Goal: Information Seeking & Learning: Learn about a topic

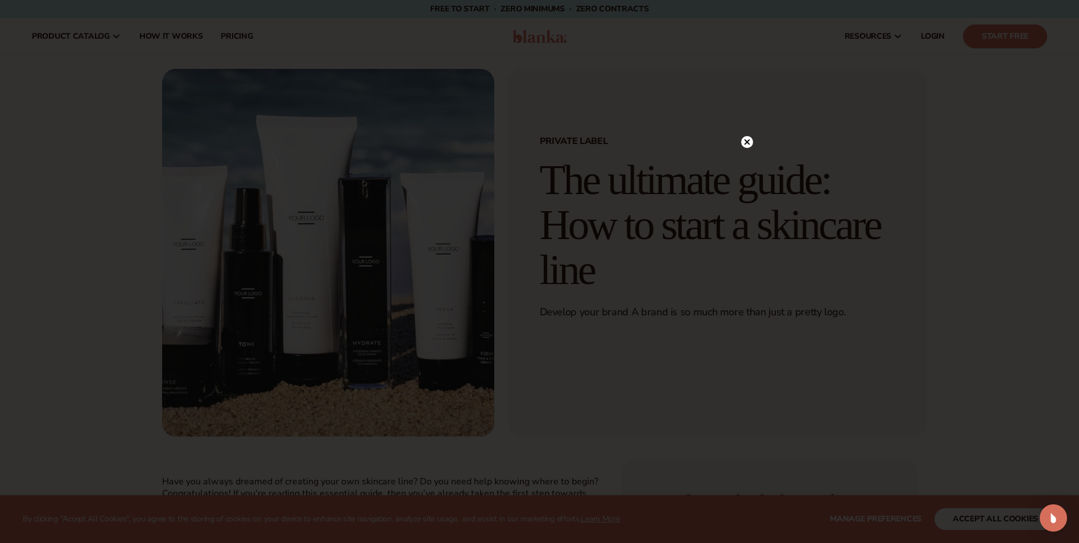
click at [748, 137] on circle at bounding box center [747, 142] width 12 height 12
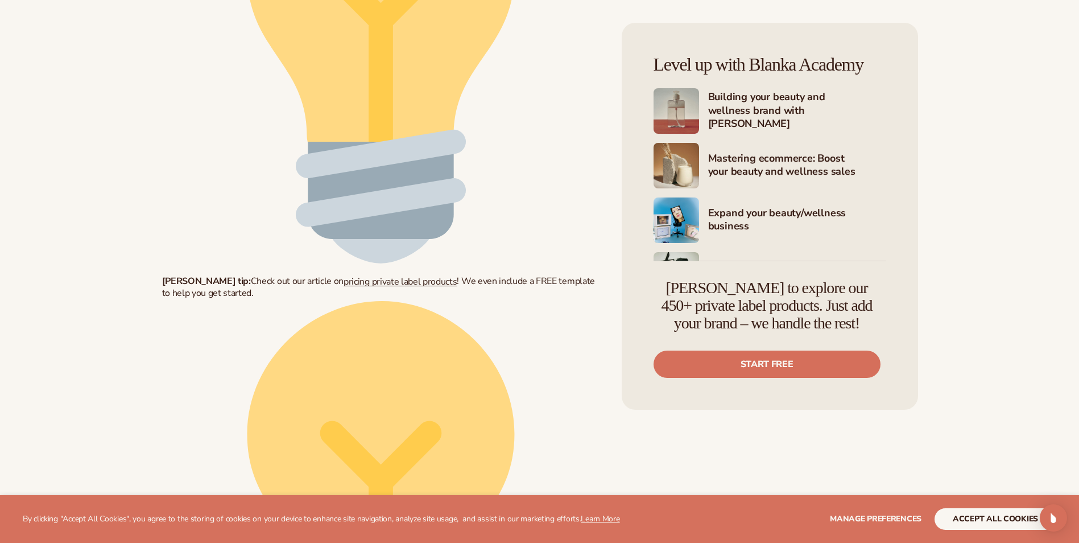
scroll to position [2721, 0]
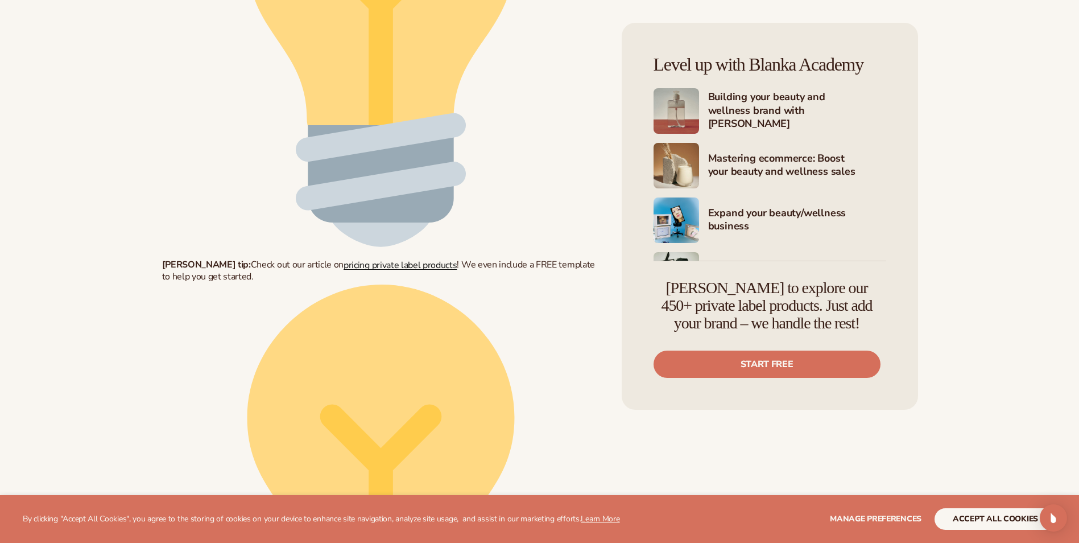
click at [373, 258] on span "pricing private label products" at bounding box center [400, 264] width 113 height 13
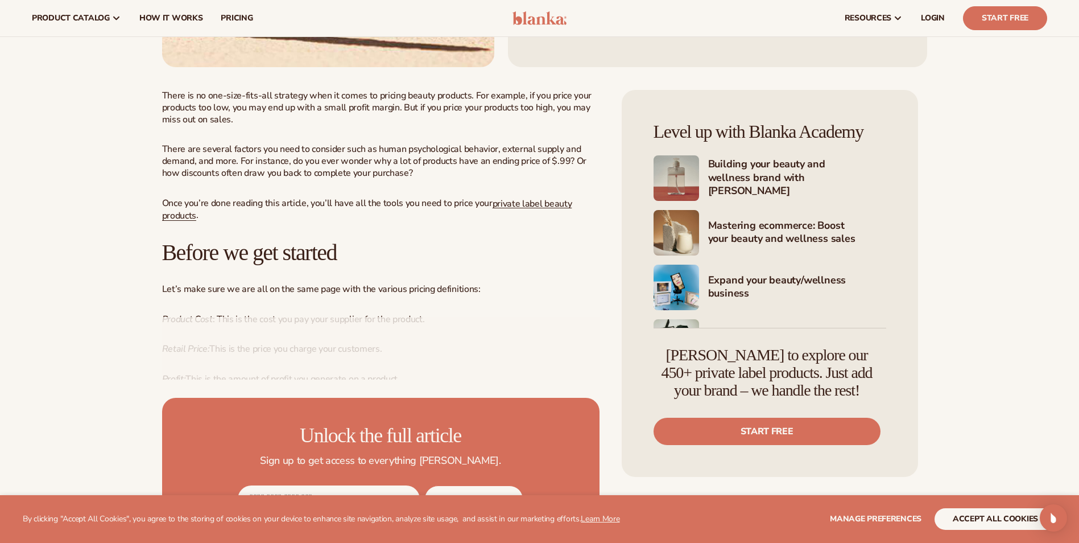
scroll to position [359, 0]
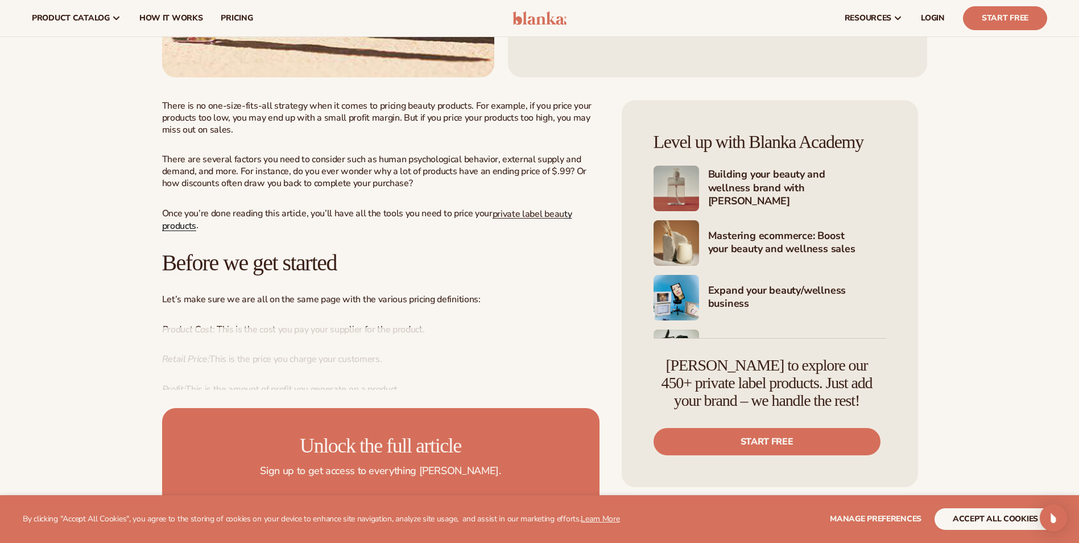
click at [176, 224] on link "ty products" at bounding box center [367, 219] width 410 height 25
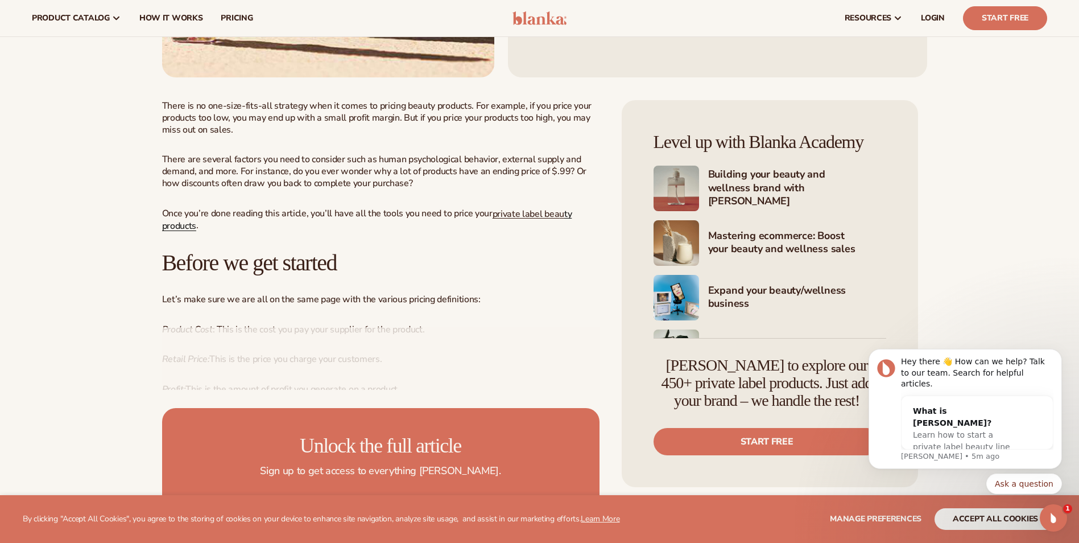
scroll to position [0, 0]
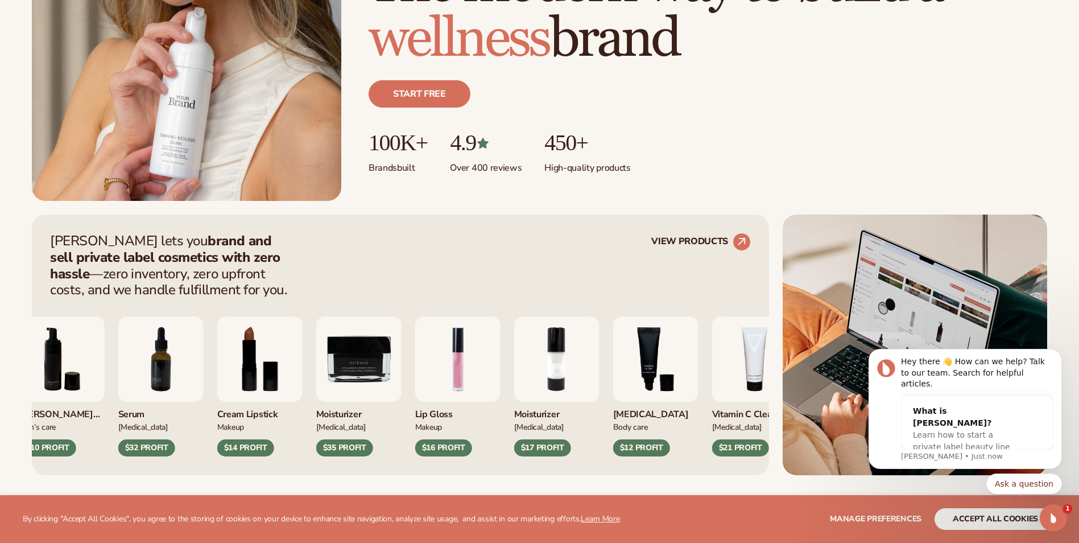
click at [559, 366] on img "2 / 9" at bounding box center [556, 358] width 85 height 85
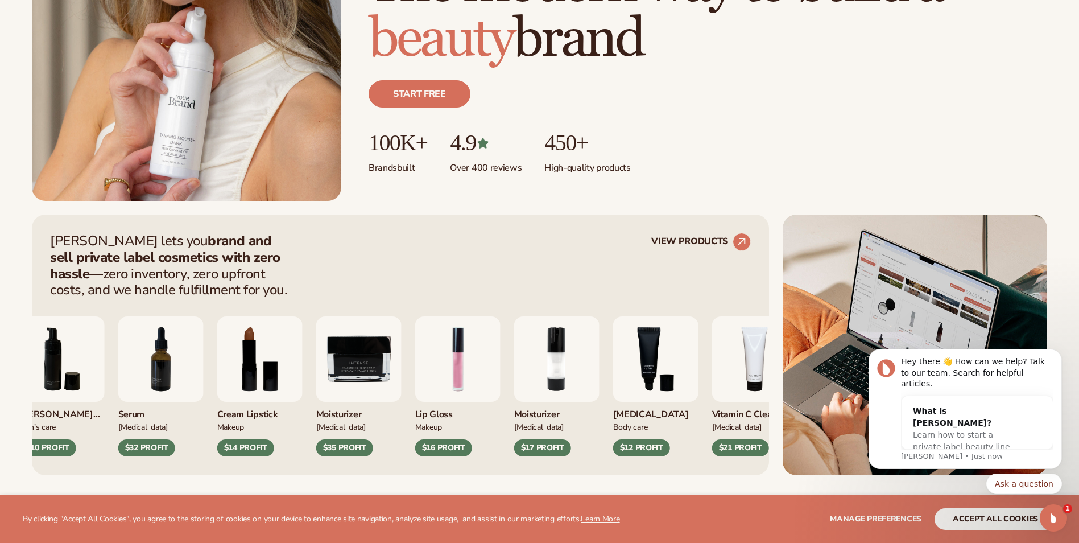
click at [559, 366] on img "2 / 9" at bounding box center [556, 358] width 85 height 85
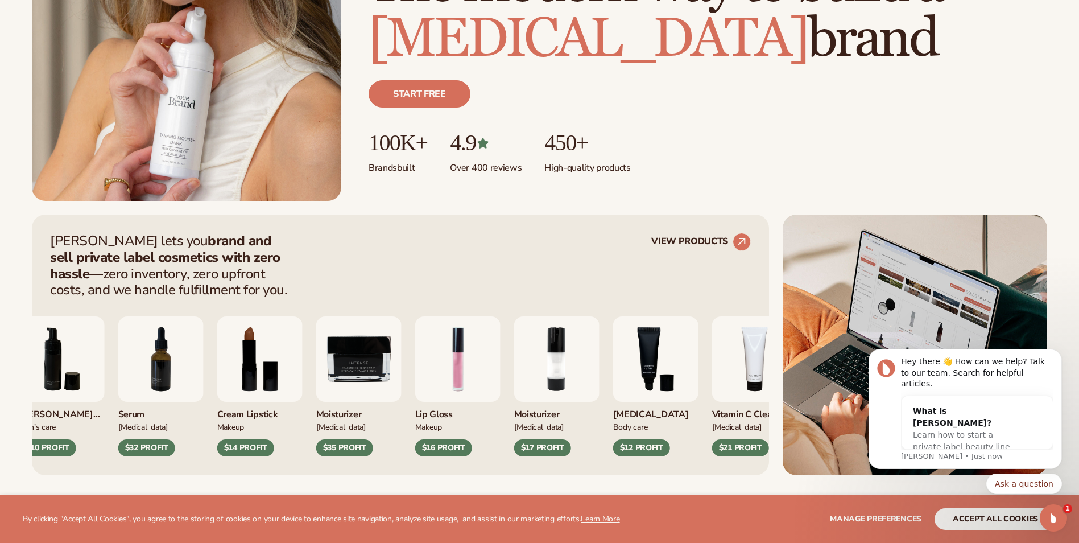
click at [590, 455] on div "Moisturizer Skin Care $17 PROFIT" at bounding box center [556, 429] width 85 height 55
click at [595, 249] on div "Blanka lets you brand and sell private label cosmetics with zero hassle —zero i…" at bounding box center [400, 265] width 701 height 65
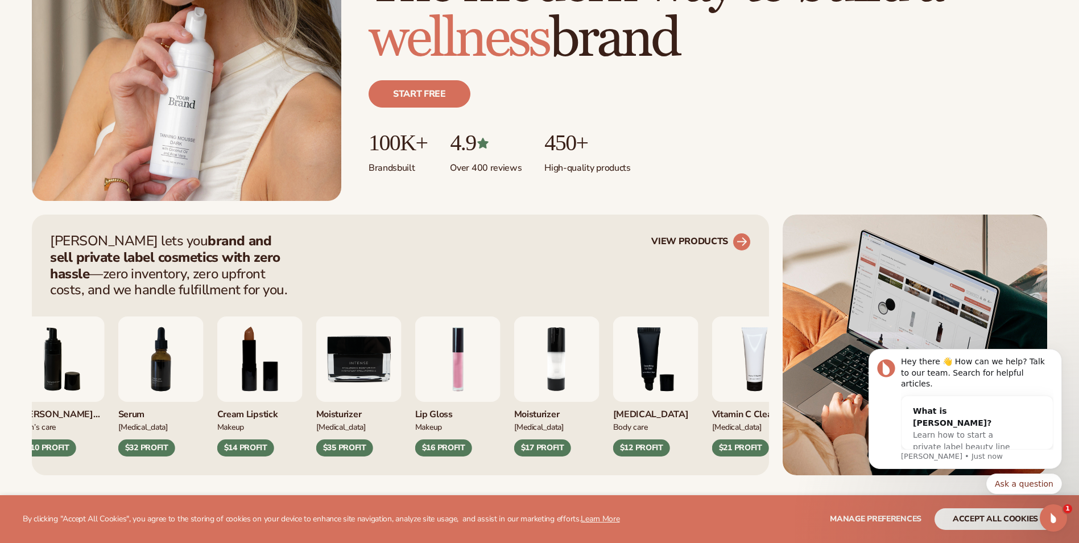
click at [693, 236] on link "VIEW PRODUCTS" at bounding box center [701, 242] width 100 height 18
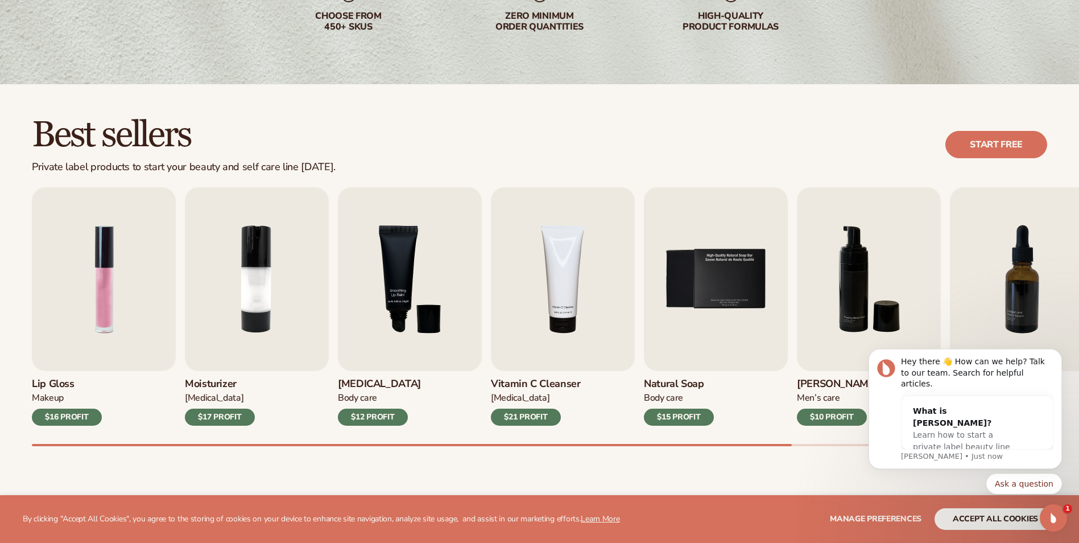
scroll to position [233, 0]
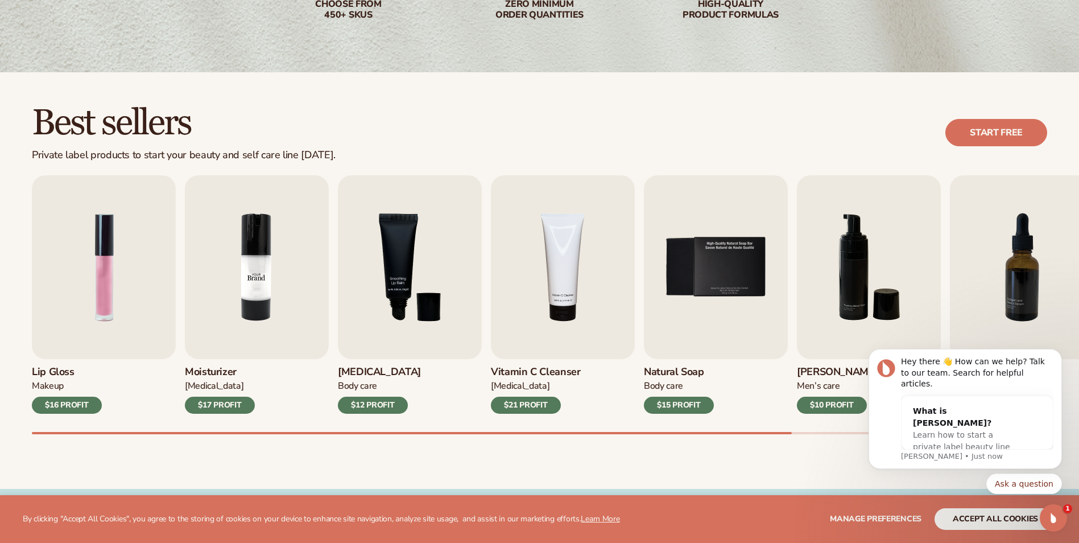
click at [263, 285] on img "2 / 9" at bounding box center [257, 267] width 144 height 184
click at [258, 269] on img "2 / 9" at bounding box center [257, 267] width 144 height 184
click at [204, 370] on h3 "Moisturizer" at bounding box center [220, 372] width 70 height 13
click at [264, 276] on img "2 / 9" at bounding box center [257, 267] width 144 height 184
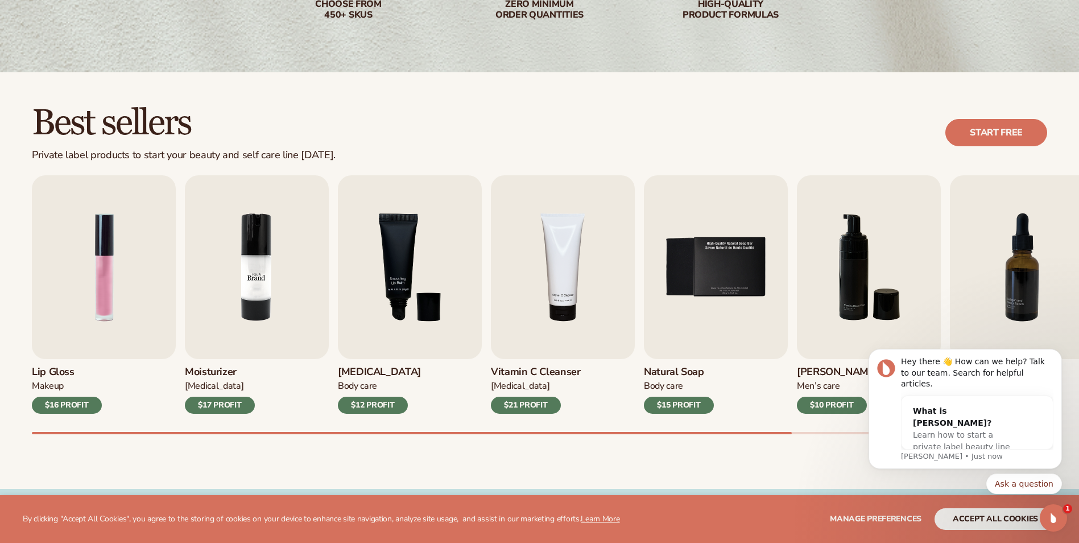
click at [264, 275] on img "2 / 9" at bounding box center [257, 267] width 144 height 184
click at [209, 399] on div "$17 PROFIT" at bounding box center [220, 405] width 70 height 17
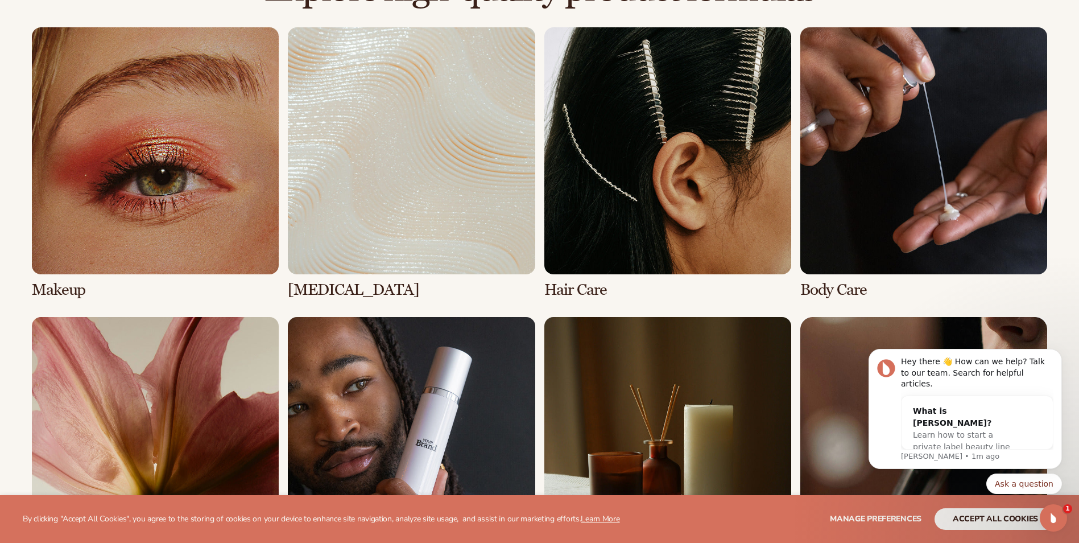
scroll to position [847, 0]
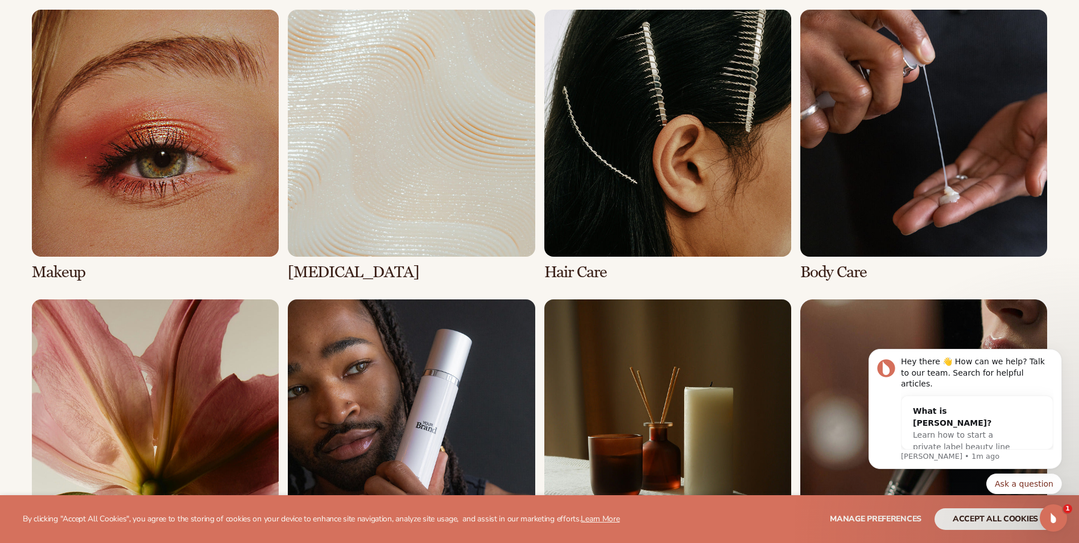
click at [935, 135] on link "4 / 8" at bounding box center [924, 145] width 247 height 271
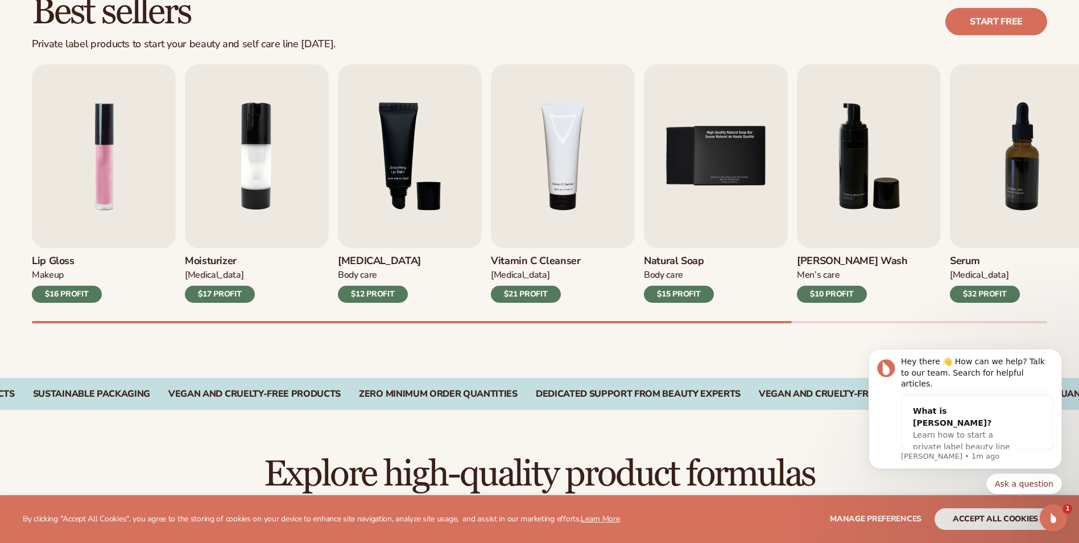
scroll to position [359, 0]
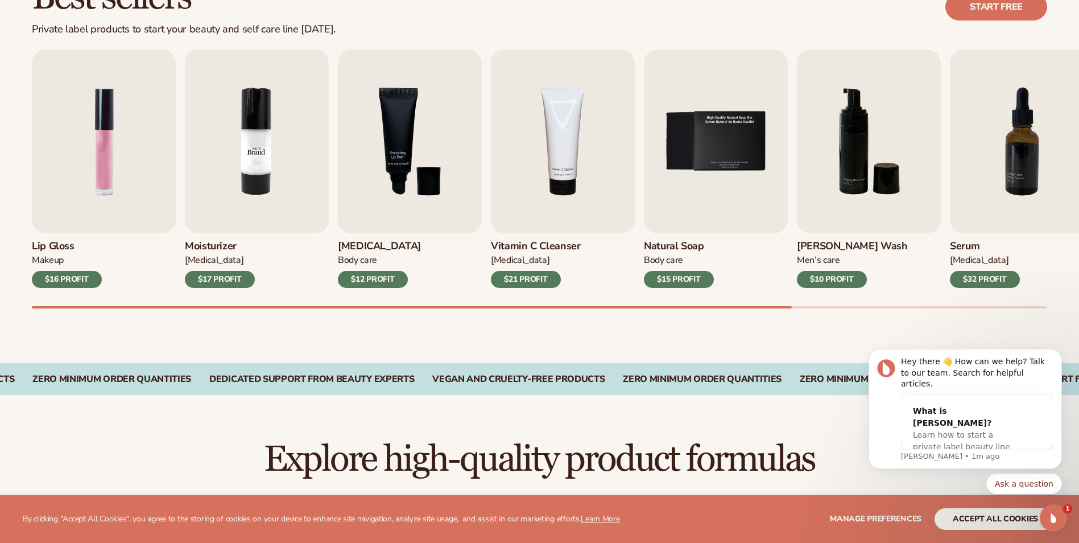
click at [247, 154] on img "2 / 9" at bounding box center [257, 142] width 144 height 184
click at [242, 154] on img "2 / 9" at bounding box center [257, 142] width 144 height 184
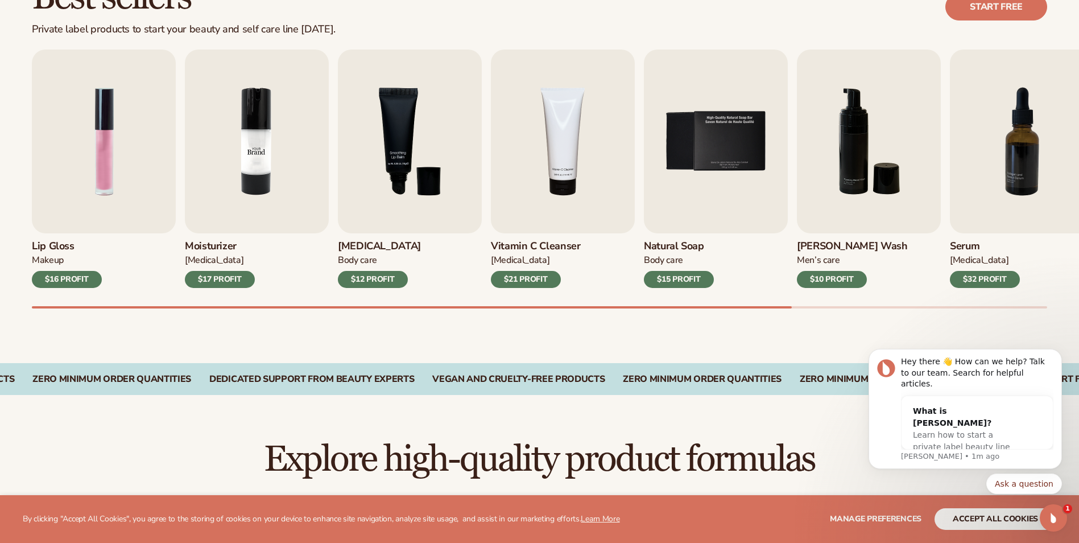
click at [242, 154] on img "2 / 9" at bounding box center [257, 142] width 144 height 184
click at [978, 277] on div "$32 PROFIT" at bounding box center [985, 279] width 70 height 17
click at [963, 430] on span "Learn how to start a private label beauty line with [PERSON_NAME]" at bounding box center [961, 446] width 97 height 33
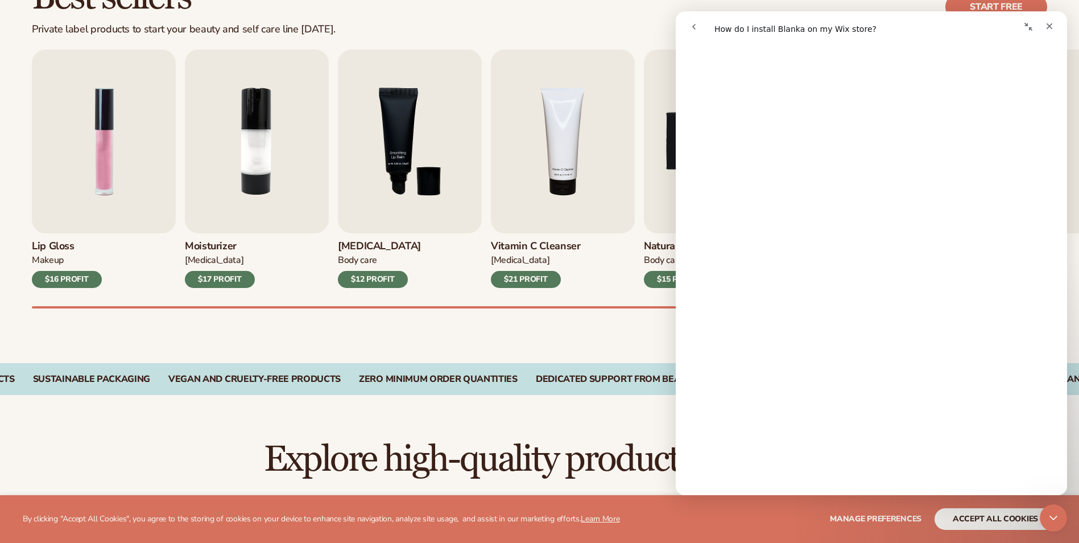
scroll to position [0, 0]
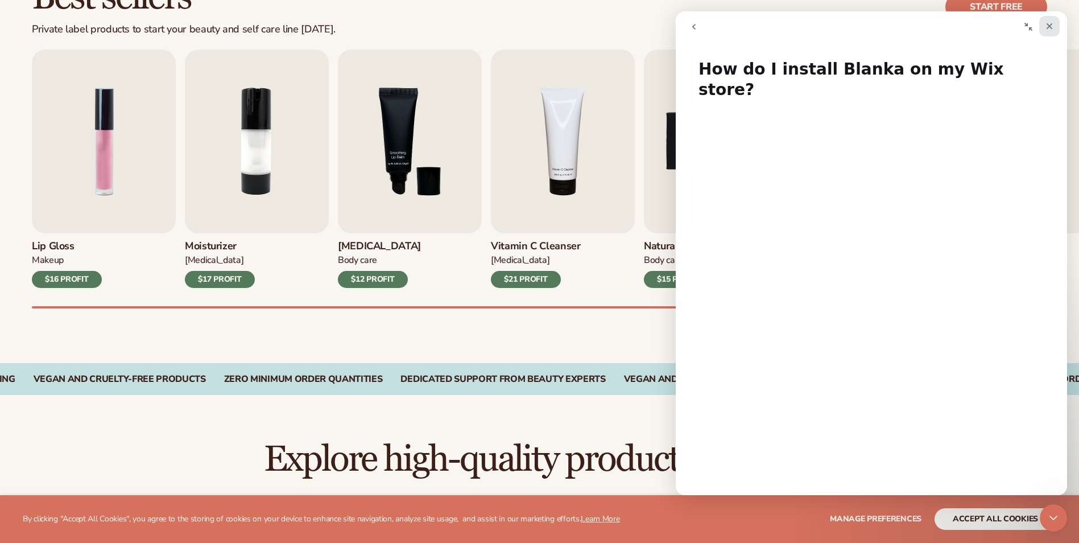
click at [1050, 25] on icon "Close" at bounding box center [1049, 26] width 9 height 9
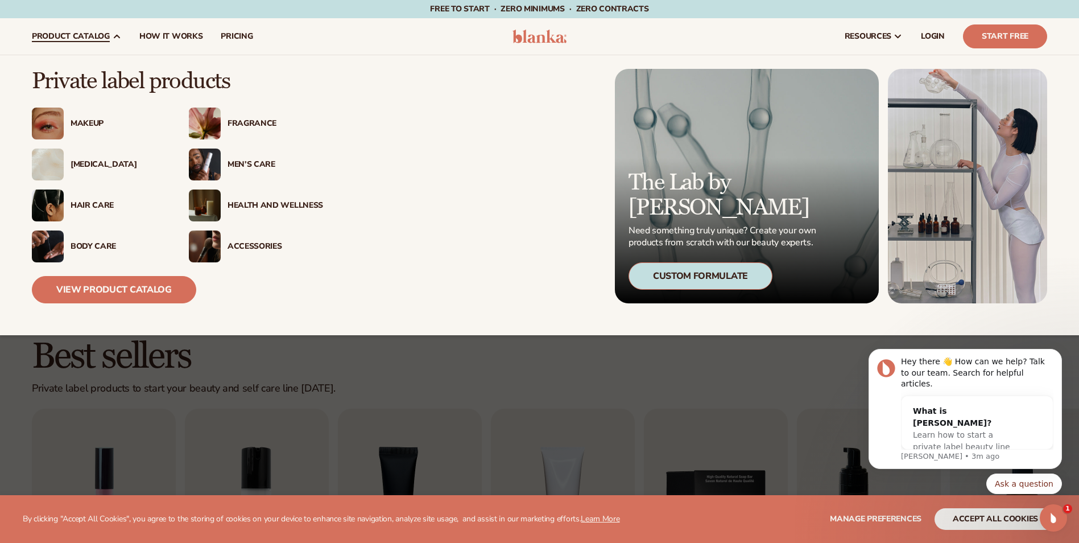
click at [55, 162] on img at bounding box center [48, 165] width 32 height 32
click at [716, 215] on p "The Lab by [PERSON_NAME]" at bounding box center [724, 195] width 191 height 50
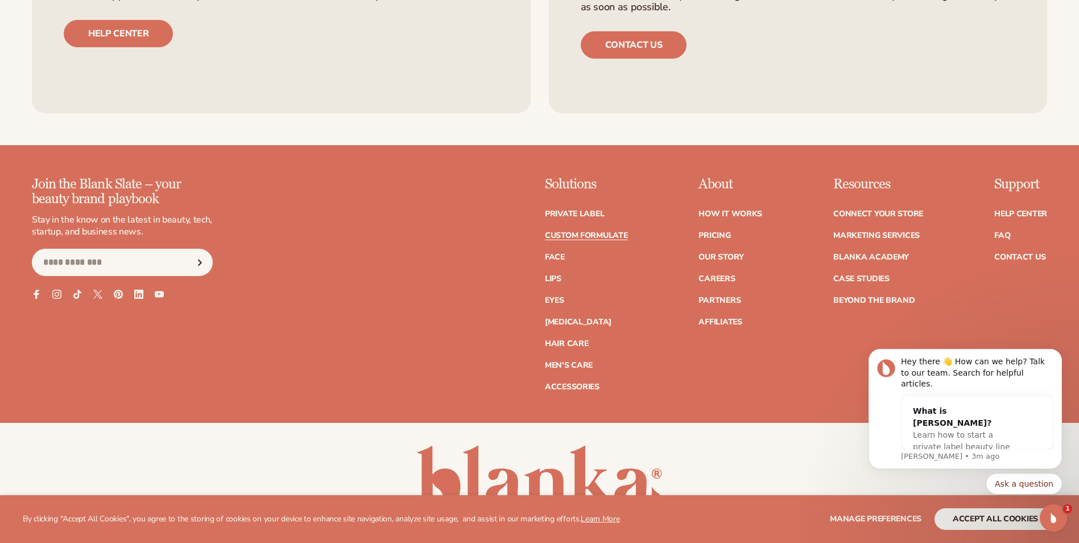
scroll to position [1682, 0]
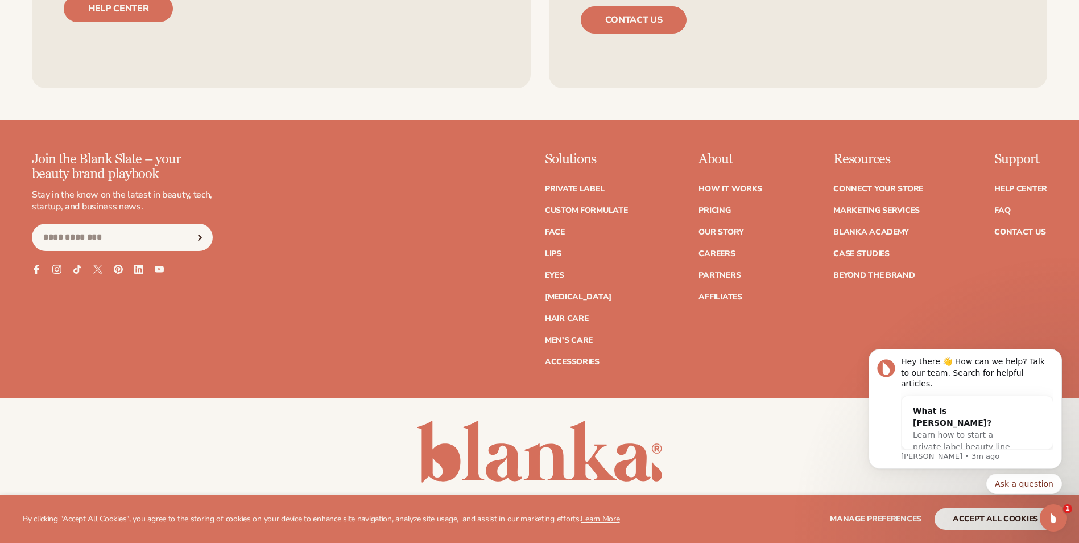
drag, startPoint x: 1085, startPoint y: 62, endPoint x: 152, endPoint y: 118, distance: 934.8
click at [729, 229] on link "Our Story" at bounding box center [721, 232] width 45 height 8
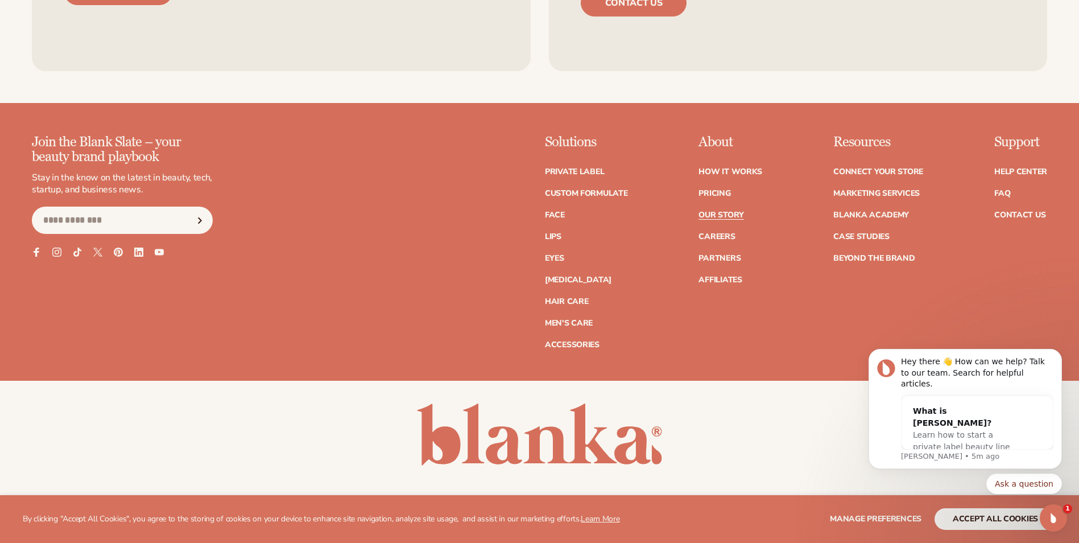
scroll to position [3768, 0]
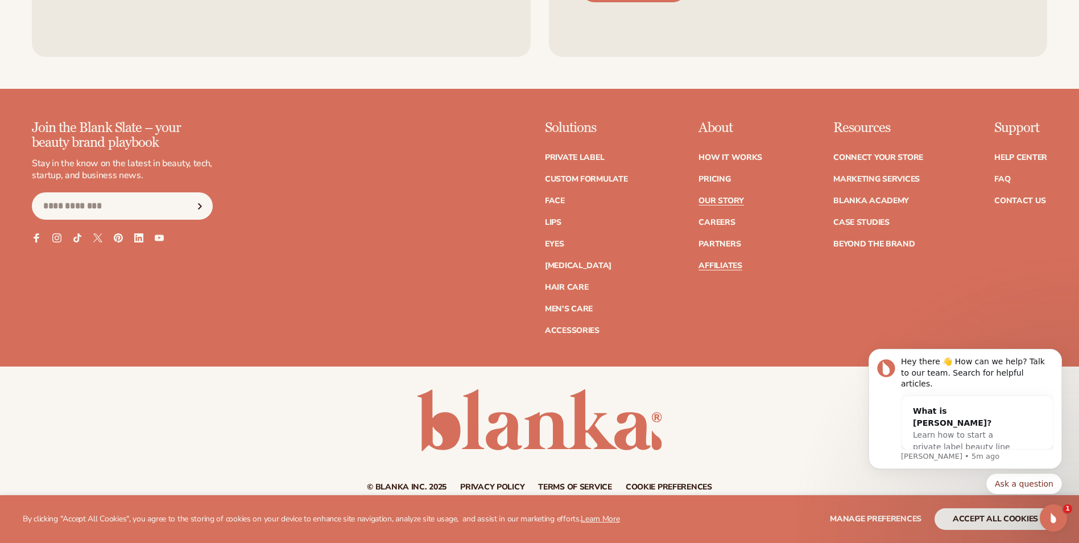
click at [721, 262] on link "Affiliates" at bounding box center [720, 266] width 43 height 8
